Goal: Navigation & Orientation: Understand site structure

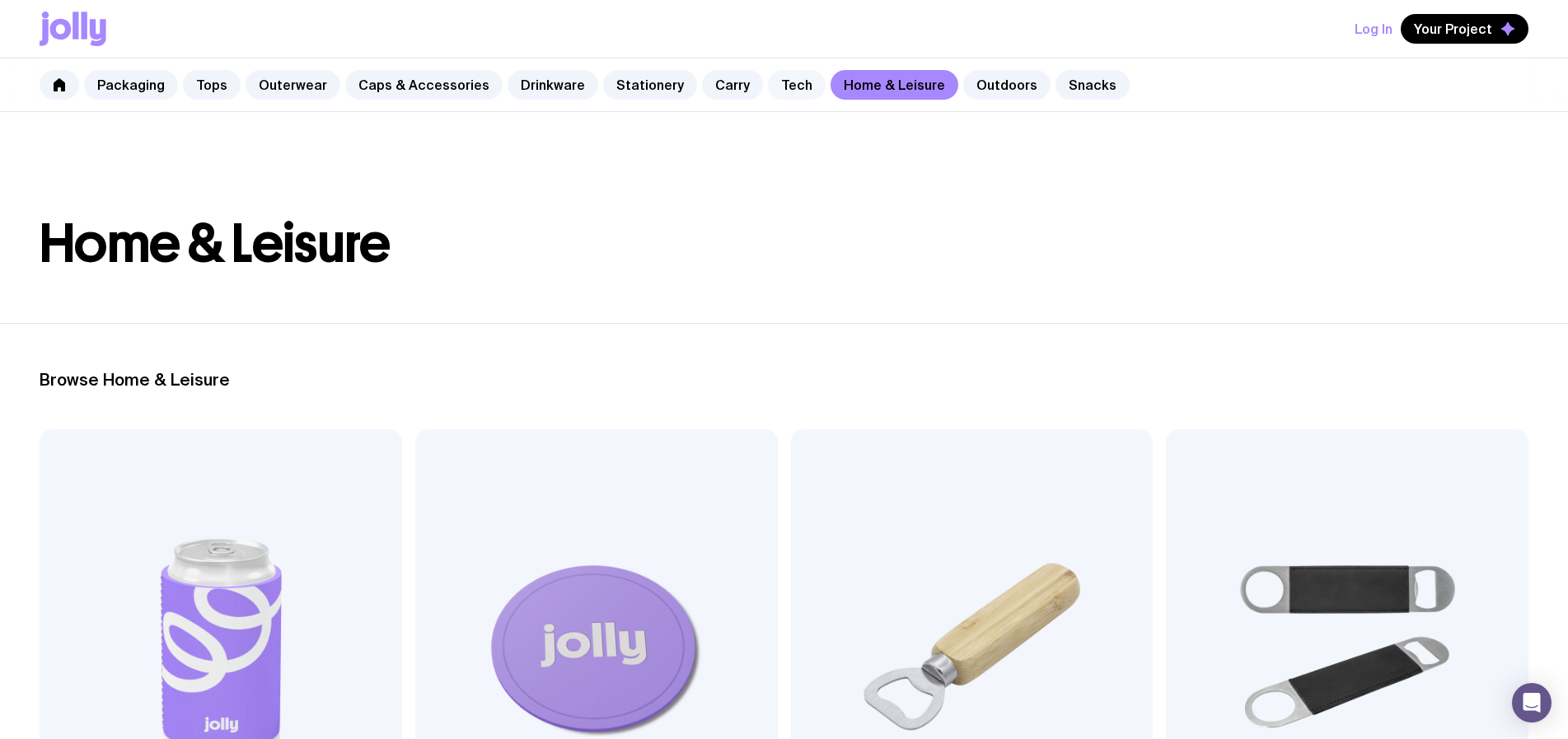
click at [768, 83] on link "Tech" at bounding box center [797, 85] width 58 height 30
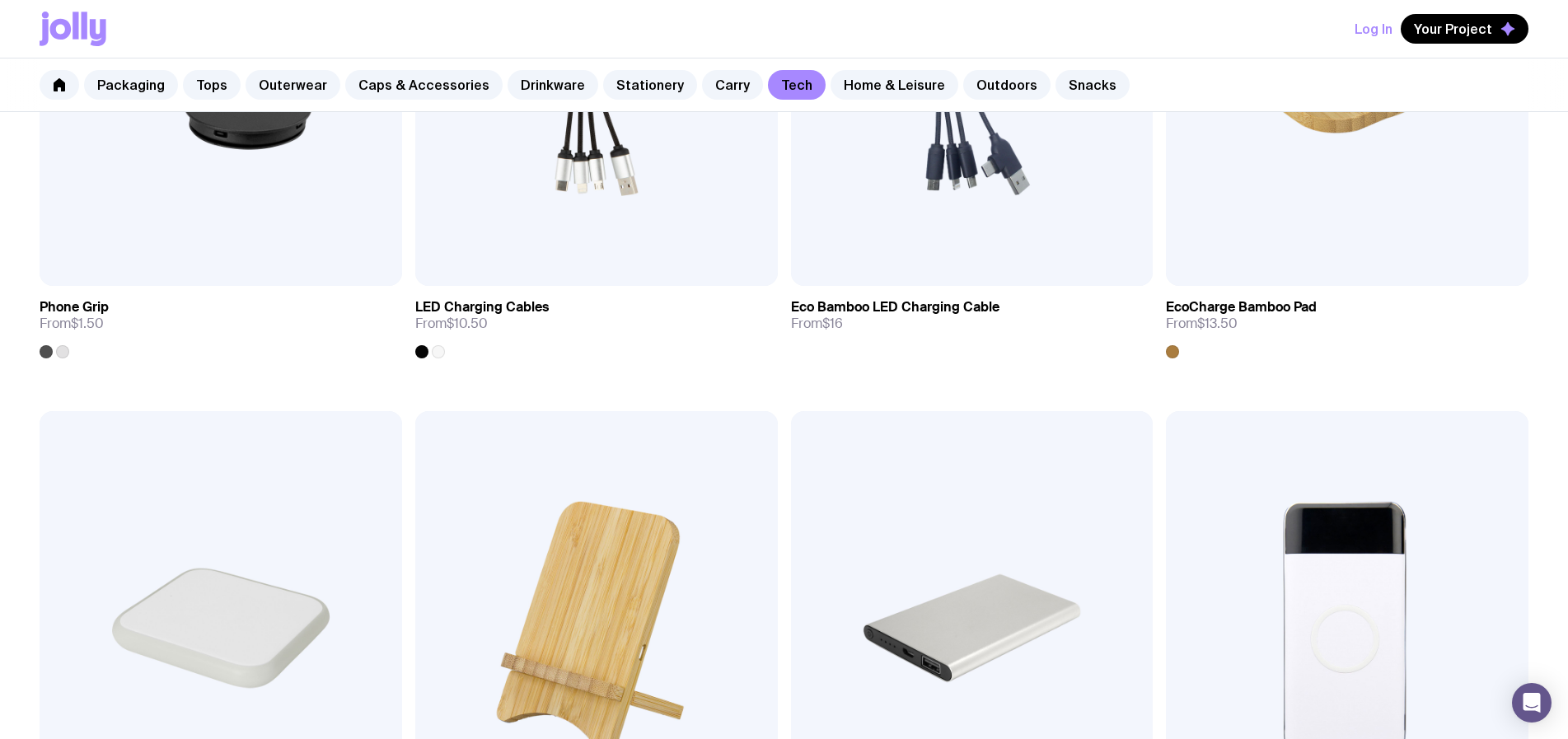
scroll to position [167, 0]
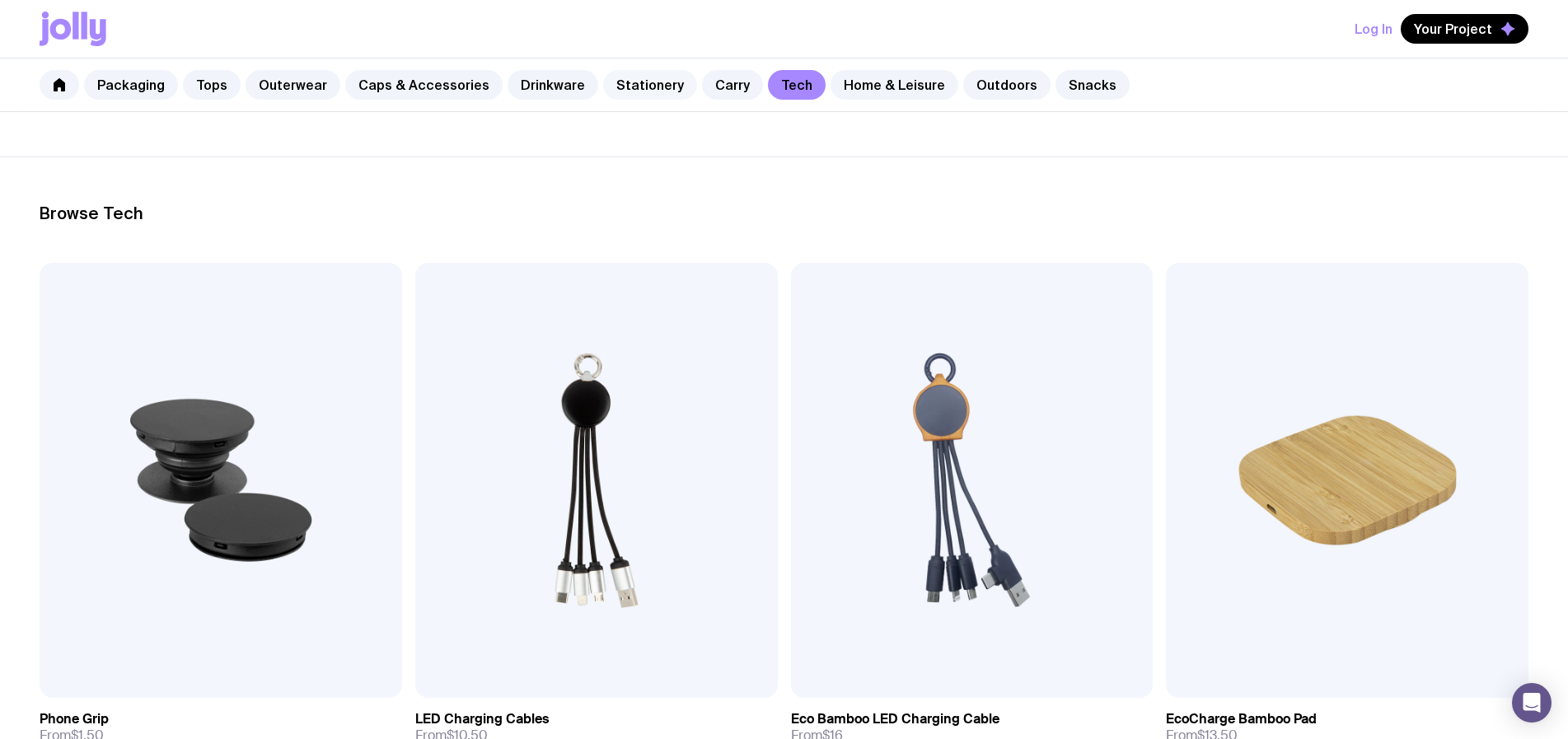
click at [622, 77] on link "Stationery" at bounding box center [650, 85] width 94 height 30
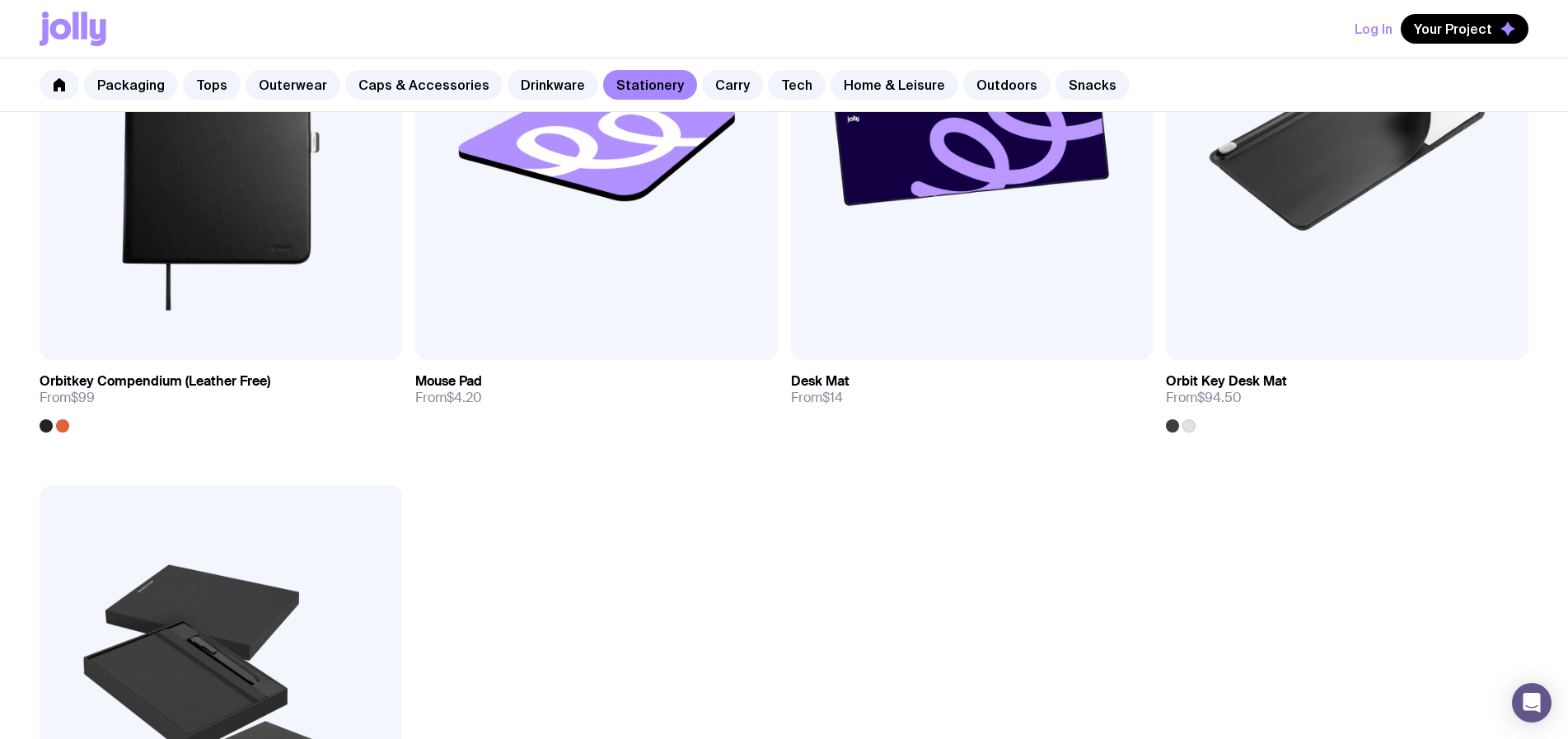
scroll to position [3048, 0]
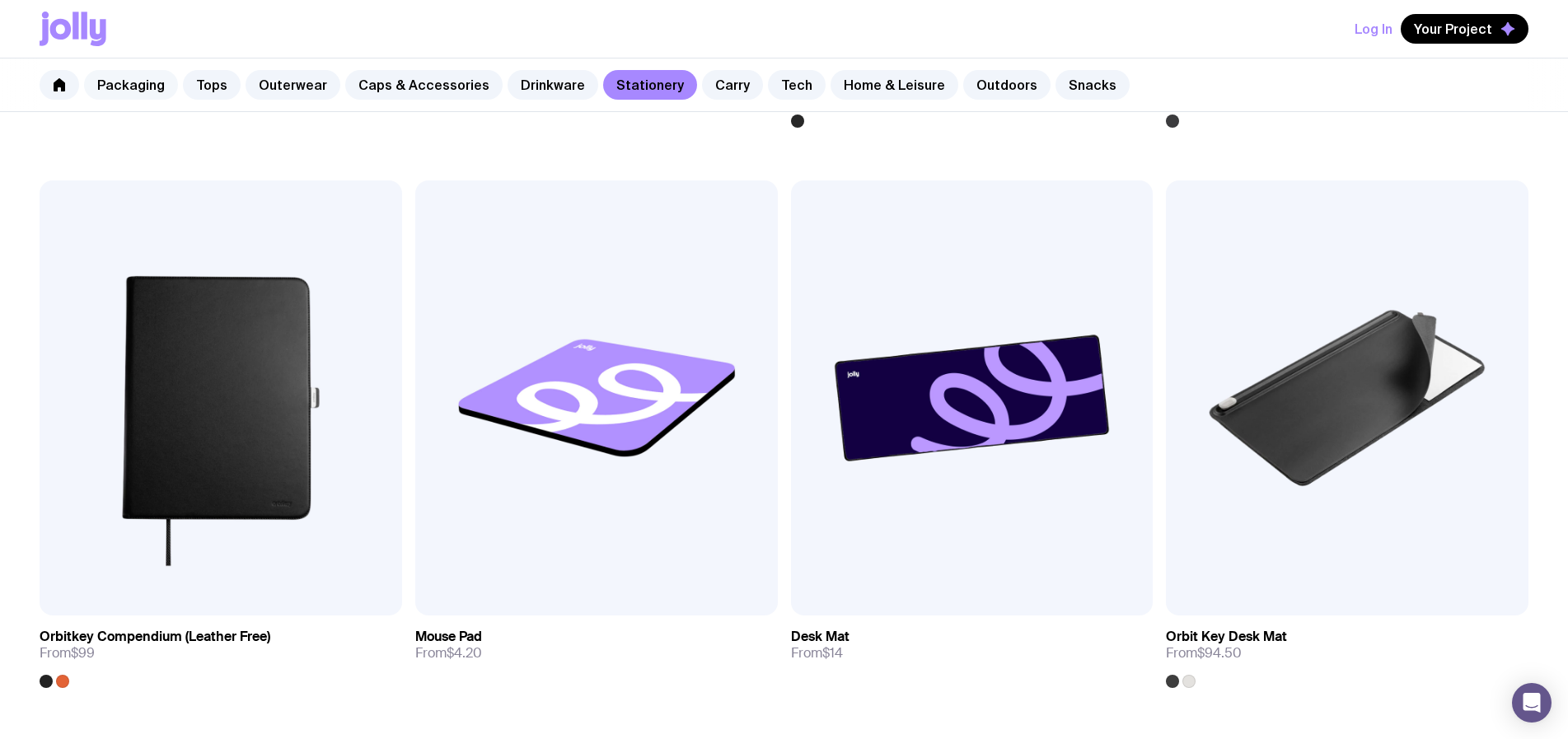
click at [149, 85] on link "Packaging" at bounding box center [131, 85] width 94 height 30
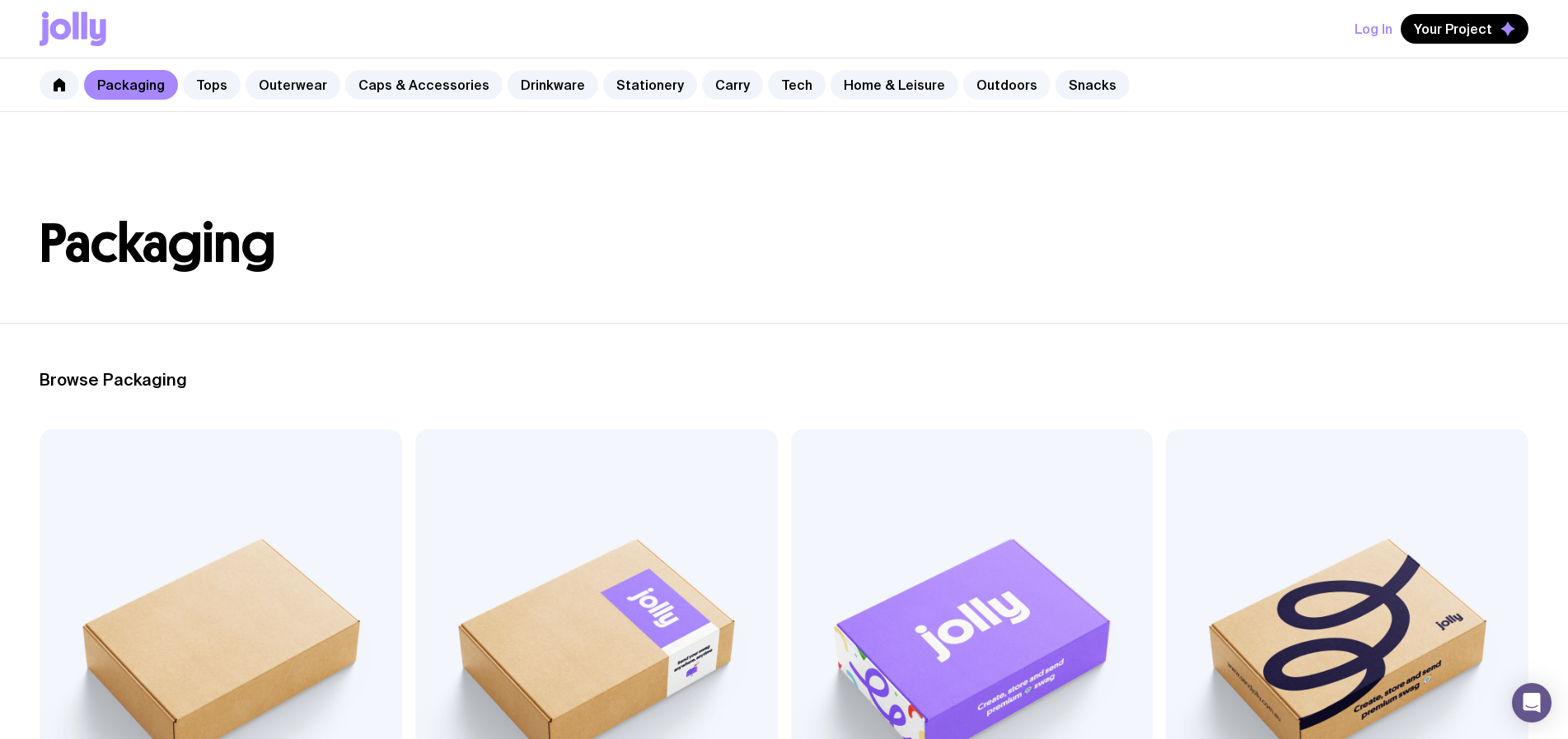
click at [963, 83] on link "Outdoors" at bounding box center [1006, 85] width 87 height 30
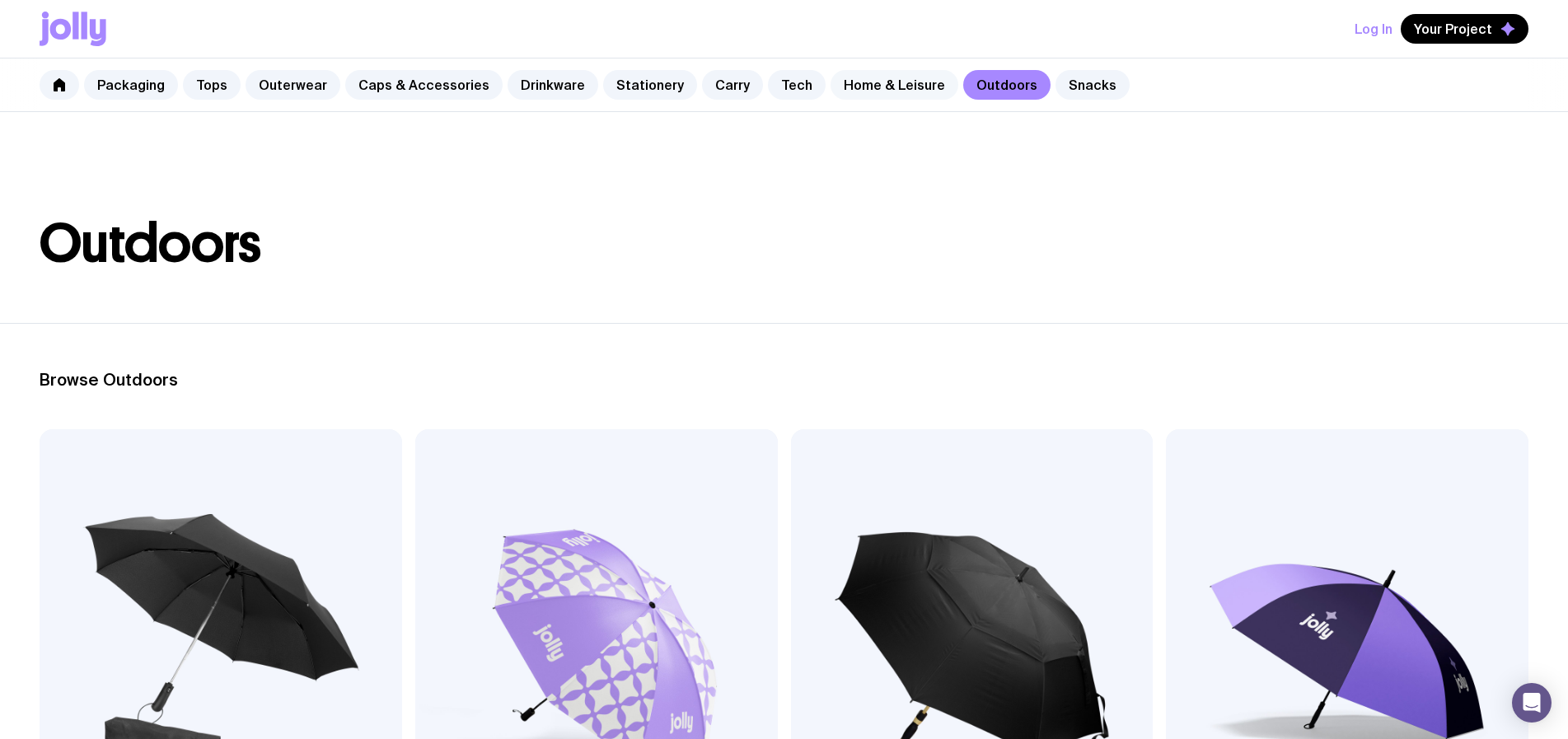
click at [848, 86] on link "Home & Leisure" at bounding box center [894, 85] width 127 height 30
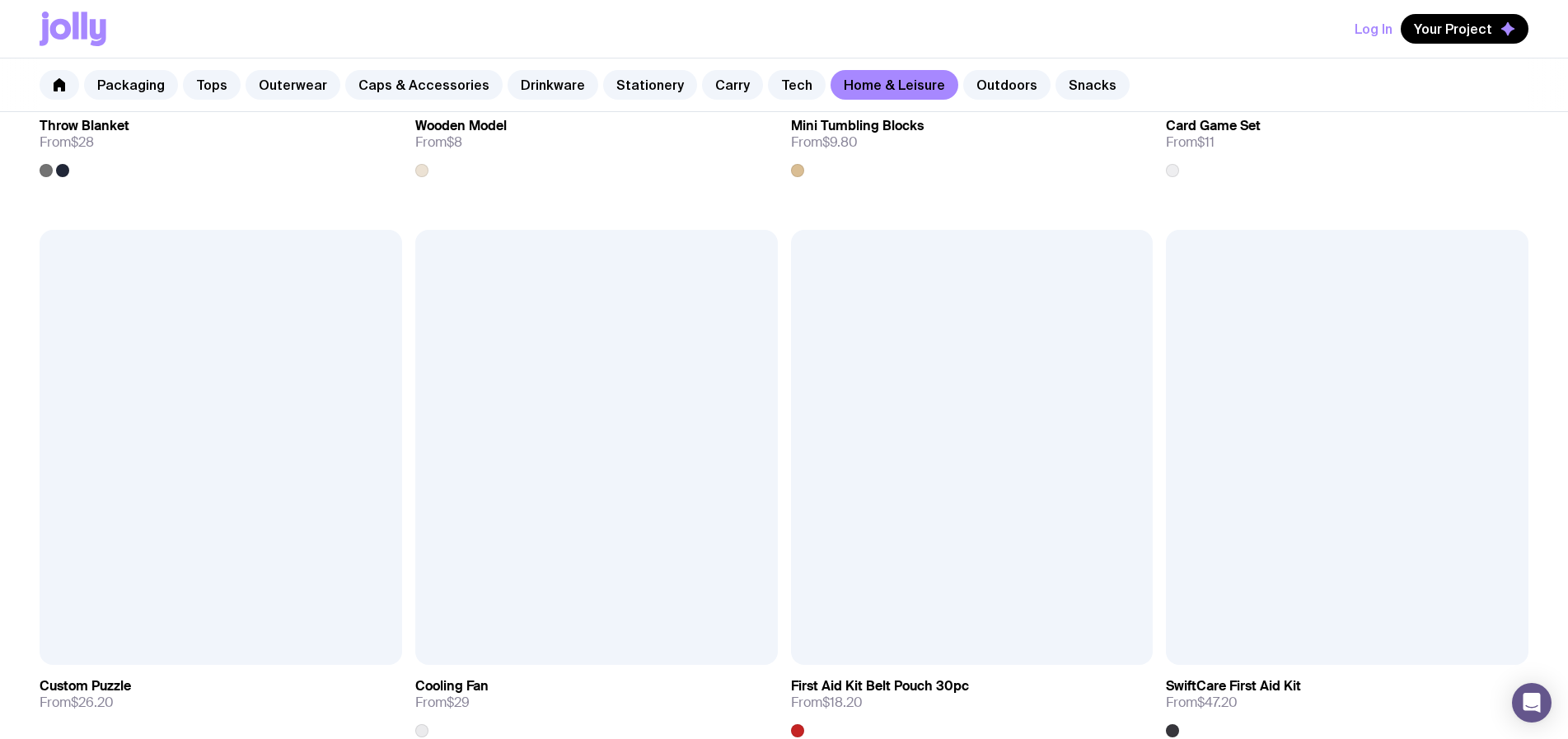
scroll to position [4348, 0]
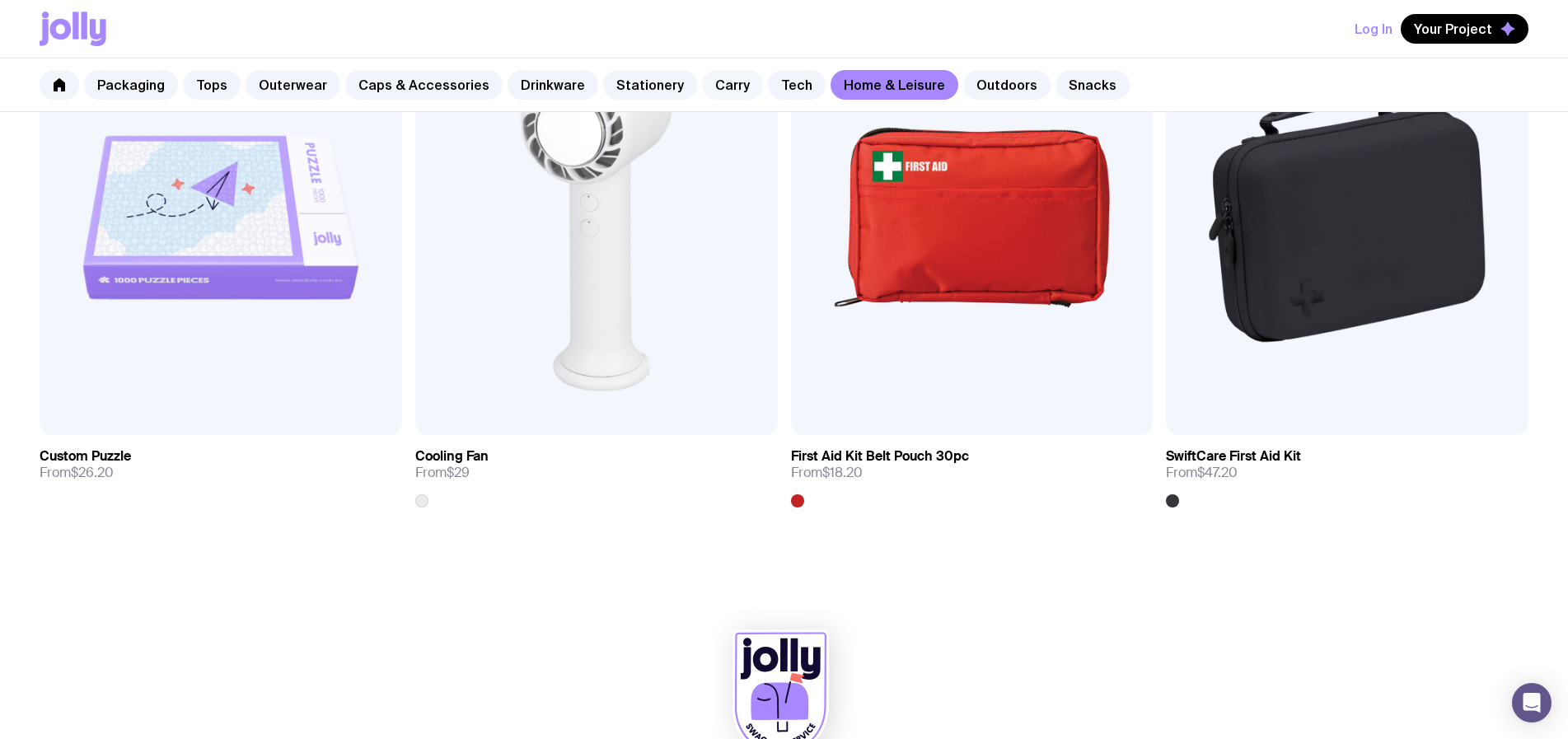
click at [703, 82] on link "Carry" at bounding box center [732, 85] width 61 height 30
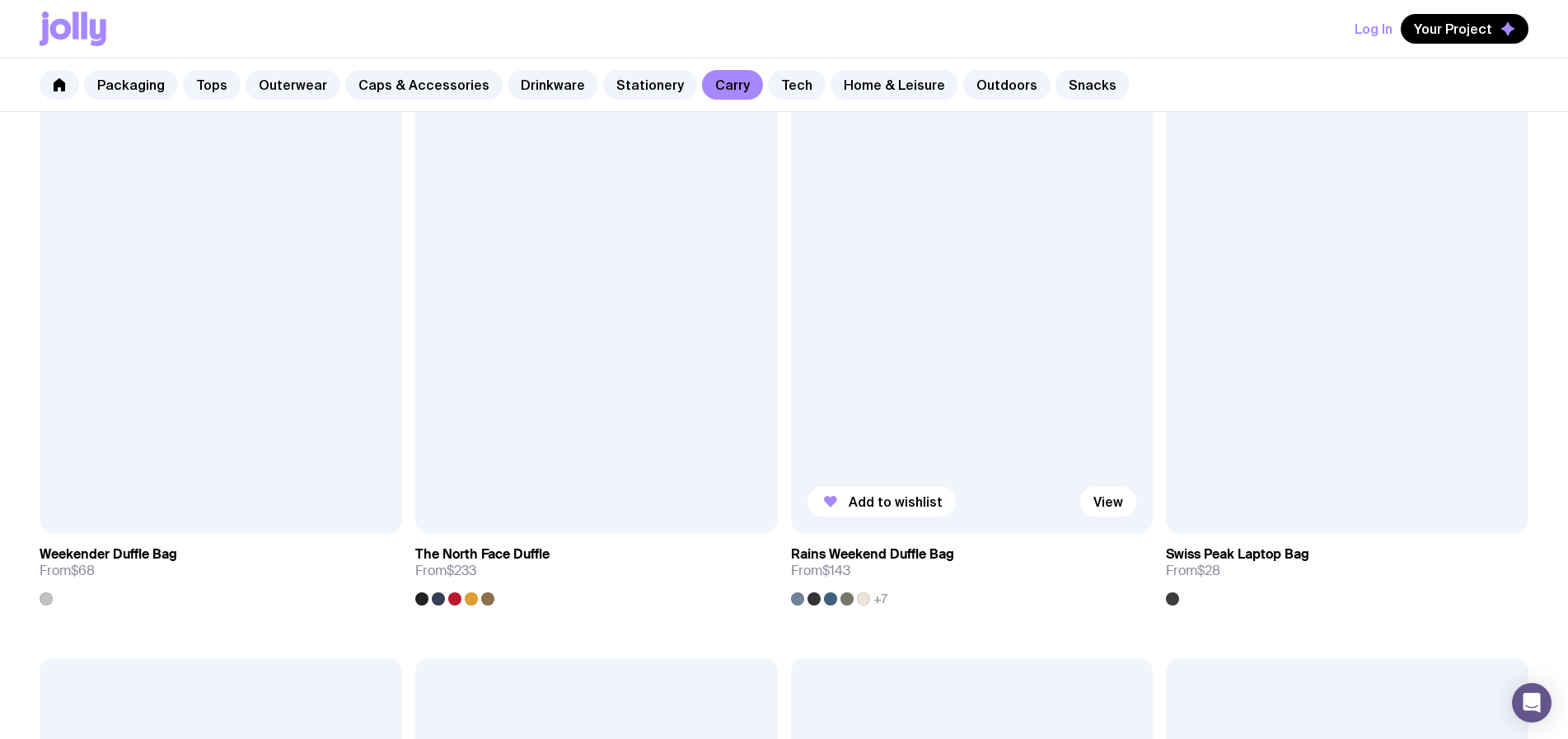
scroll to position [3706, 0]
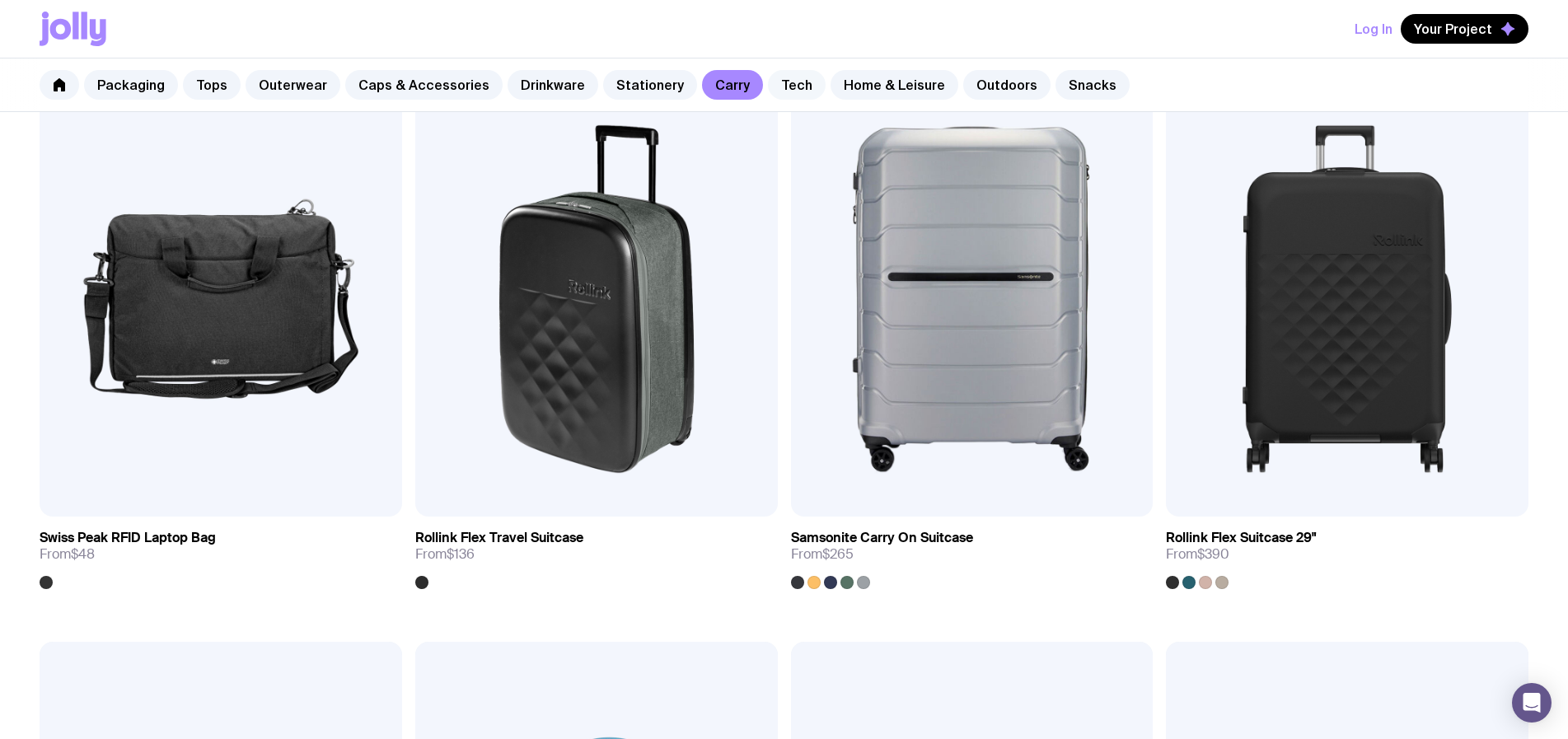
click at [768, 86] on link "Tech" at bounding box center [797, 85] width 58 height 30
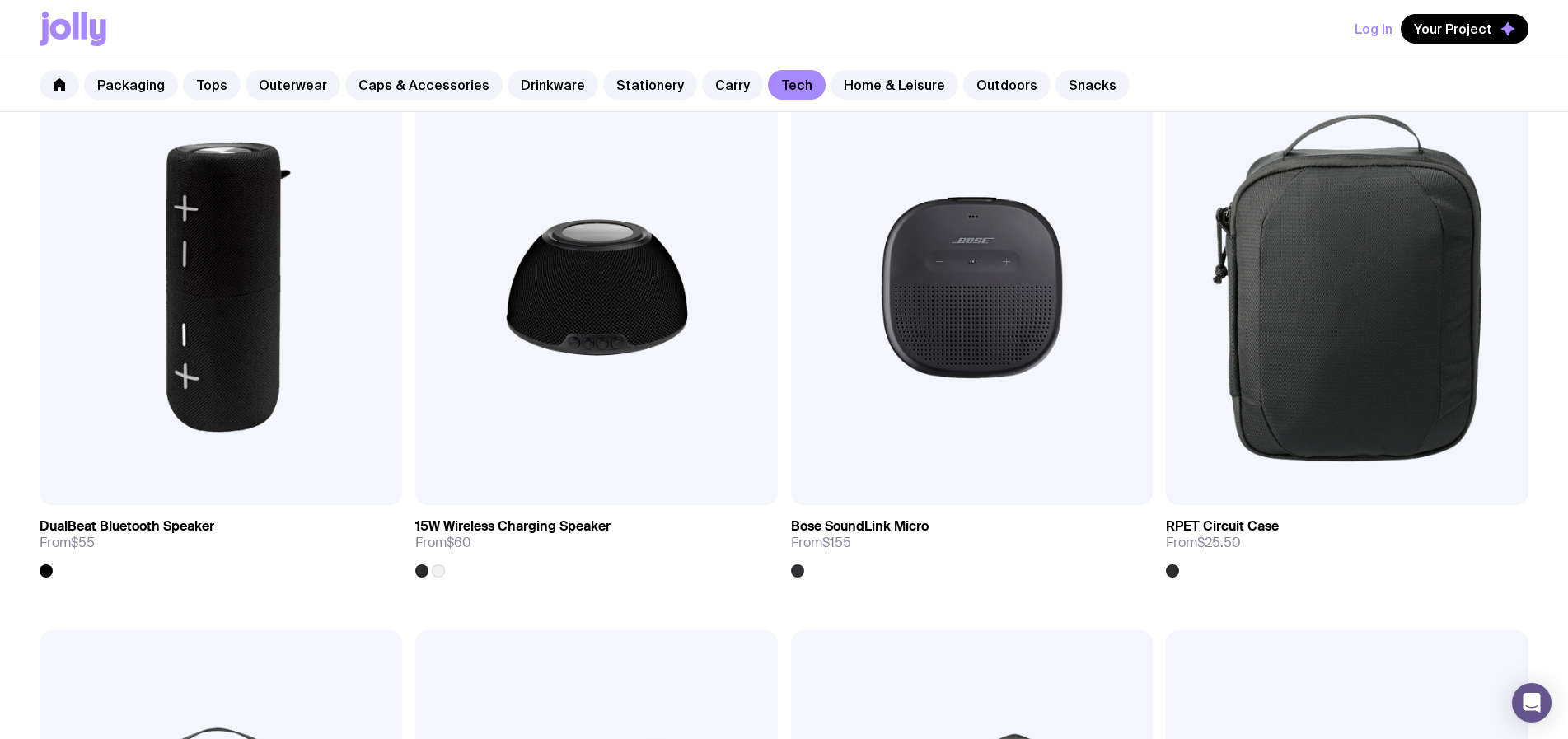
scroll to position [2142, 0]
